Goal: Information Seeking & Learning: Learn about a topic

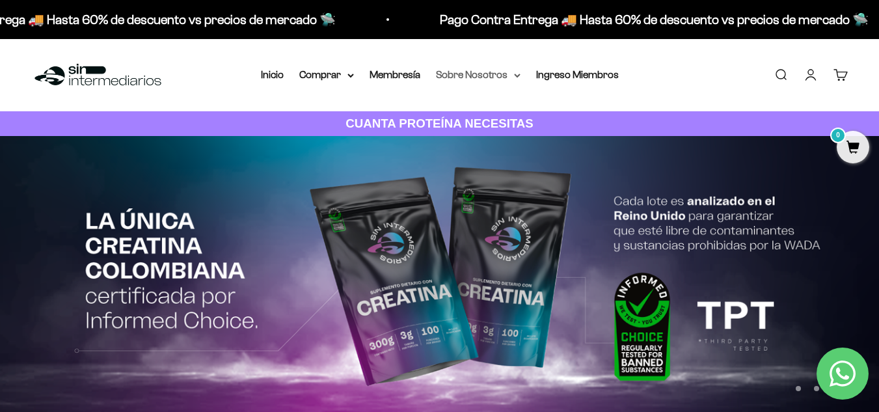
click at [487, 73] on summary "Sobre Nosotros" at bounding box center [478, 74] width 85 height 17
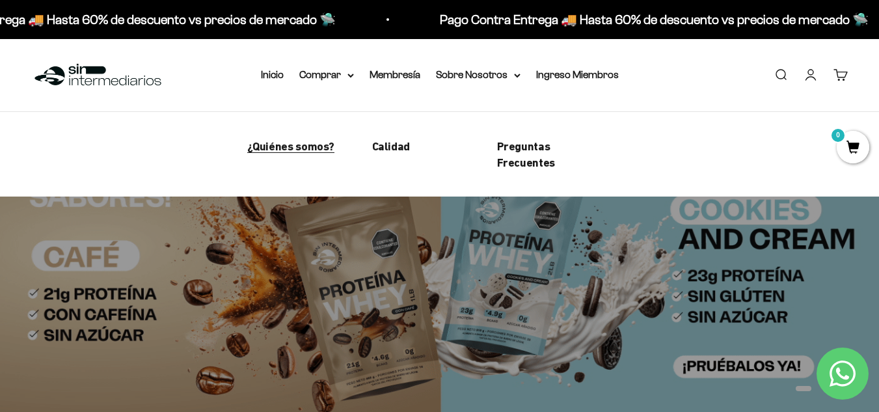
click at [302, 149] on span "¿Quiénes somos?" at bounding box center [291, 146] width 88 height 14
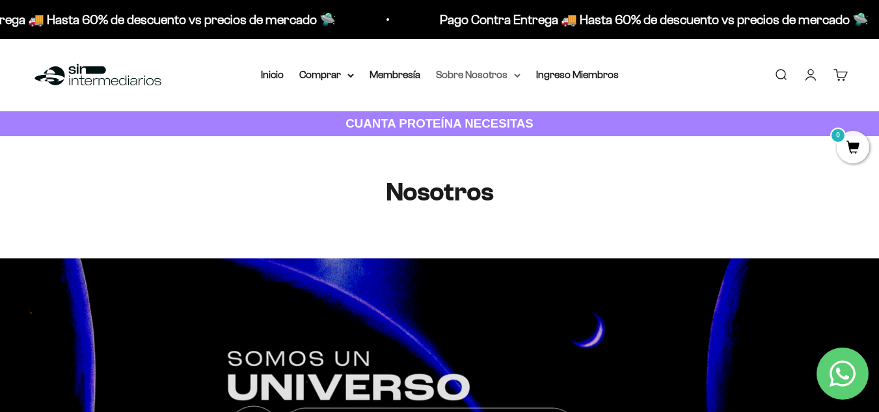
click at [486, 75] on summary "Sobre Nosotros" at bounding box center [478, 74] width 85 height 17
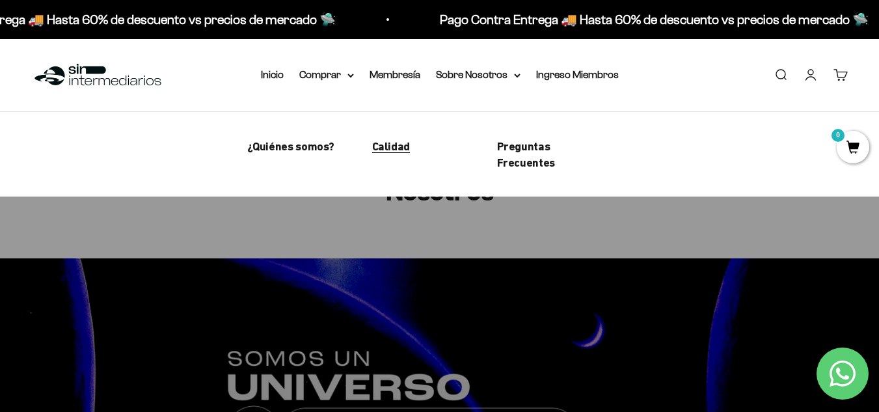
click at [397, 147] on span "Calidad" at bounding box center [391, 146] width 38 height 14
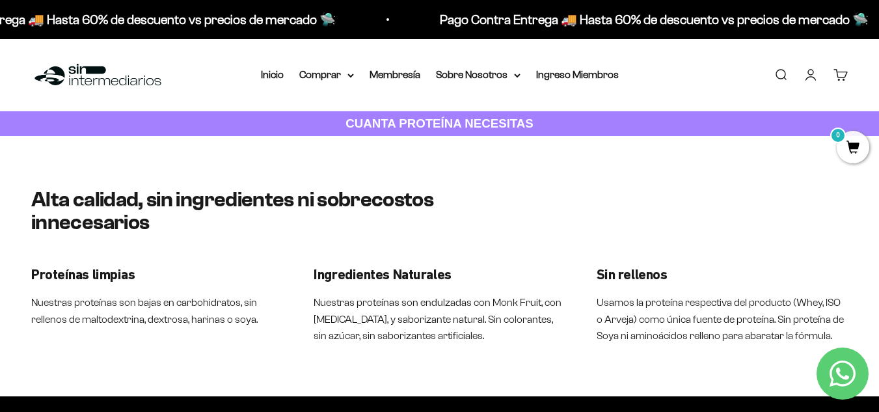
drag, startPoint x: 343, startPoint y: 306, endPoint x: 523, endPoint y: 298, distance: 180.4
click at [523, 298] on p "Nuestras proteínas son endulzadas con Monk Fruit, con [MEDICAL_DATA], y saboriz…" at bounding box center [439, 319] width 251 height 50
click at [438, 321] on p "Nuestras proteínas son endulzadas con Monk Fruit, con [MEDICAL_DATA], y saboriz…" at bounding box center [439, 319] width 251 height 50
drag, startPoint x: 479, startPoint y: 336, endPoint x: 421, endPoint y: 332, distance: 57.4
click at [421, 332] on p "Nuestras proteínas son endulzadas con Monk Fruit, con [MEDICAL_DATA], y saboriz…" at bounding box center [439, 319] width 251 height 50
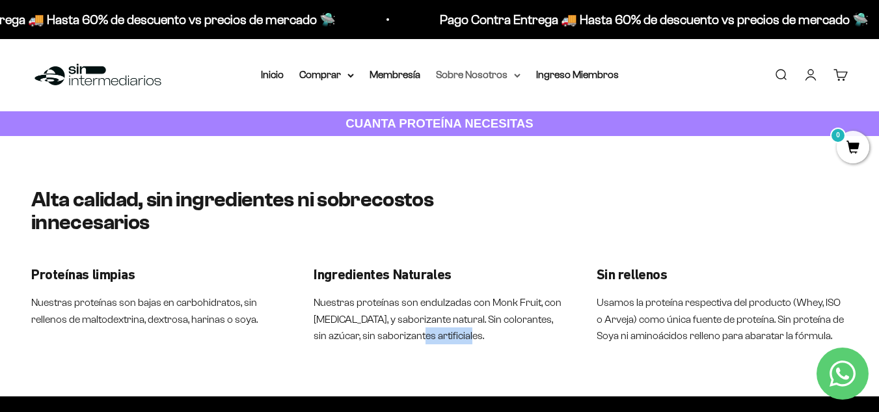
click at [469, 70] on summary "Sobre Nosotros" at bounding box center [478, 74] width 85 height 17
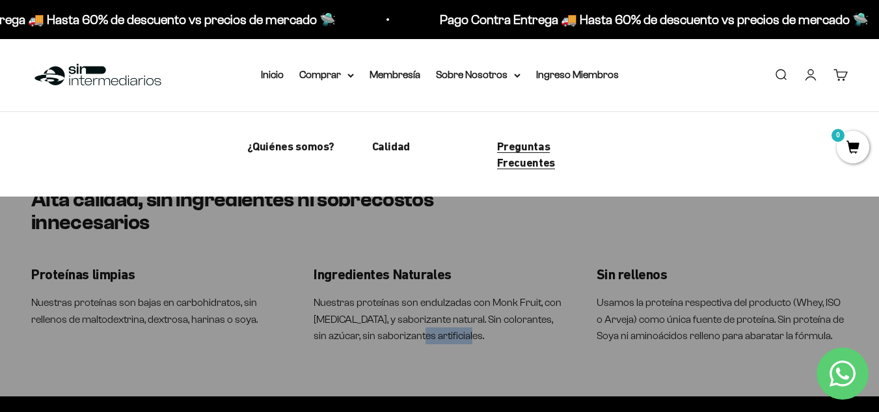
click at [520, 147] on span "Preguntas Frecuentes" at bounding box center [526, 154] width 58 height 30
